Goal: Task Accomplishment & Management: Use online tool/utility

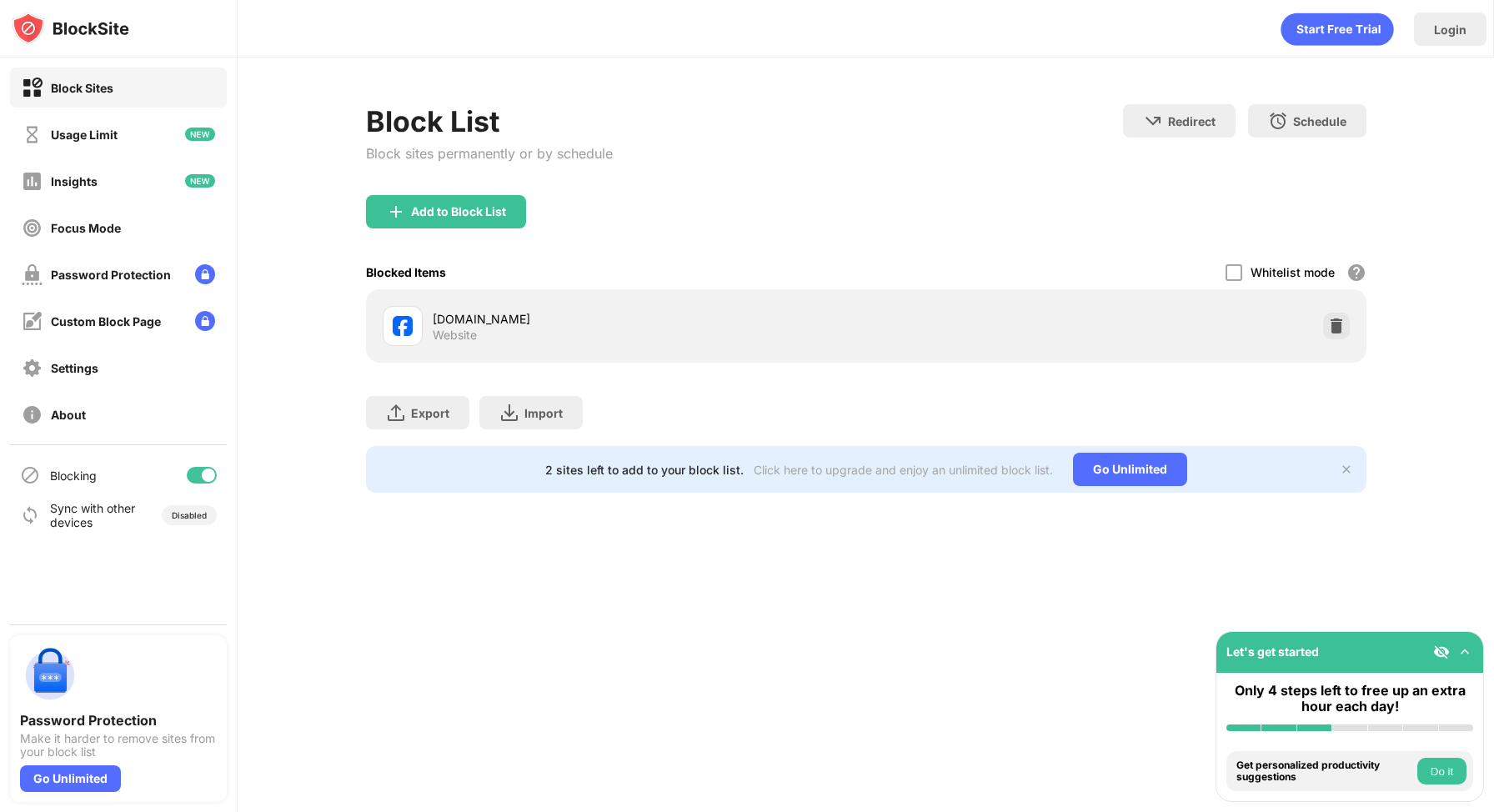
click at [204, 473] on div at bounding box center [208, 475] width 13 height 13
click at [196, 474] on div at bounding box center [195, 475] width 13 height 13
click at [211, 473] on div at bounding box center [208, 475] width 13 height 13
click at [204, 471] on div at bounding box center [202, 475] width 30 height 17
click at [206, 473] on div at bounding box center [208, 475] width 13 height 13
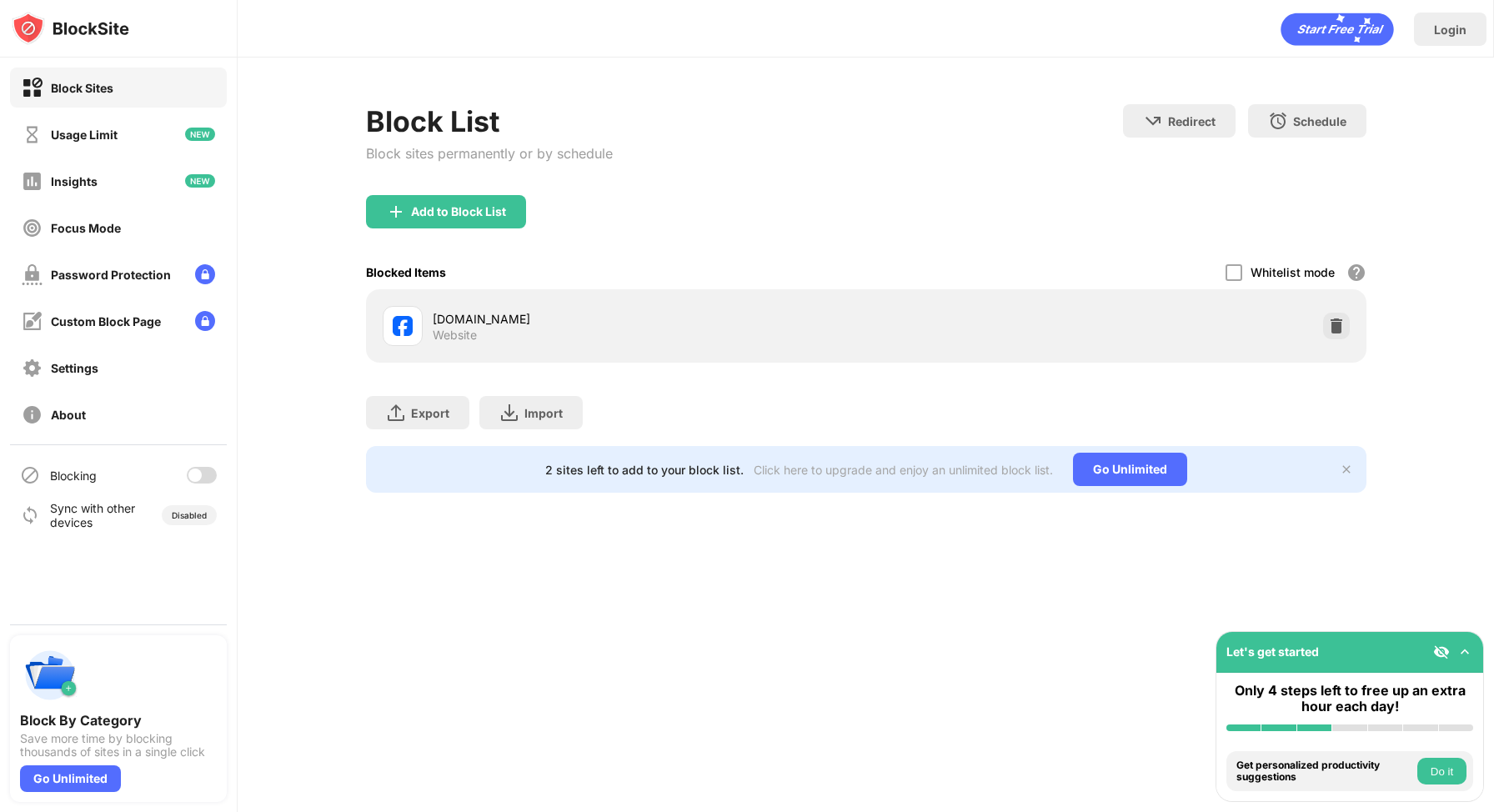
click at [203, 469] on div at bounding box center [202, 475] width 30 height 17
